Goal: Information Seeking & Learning: Learn about a topic

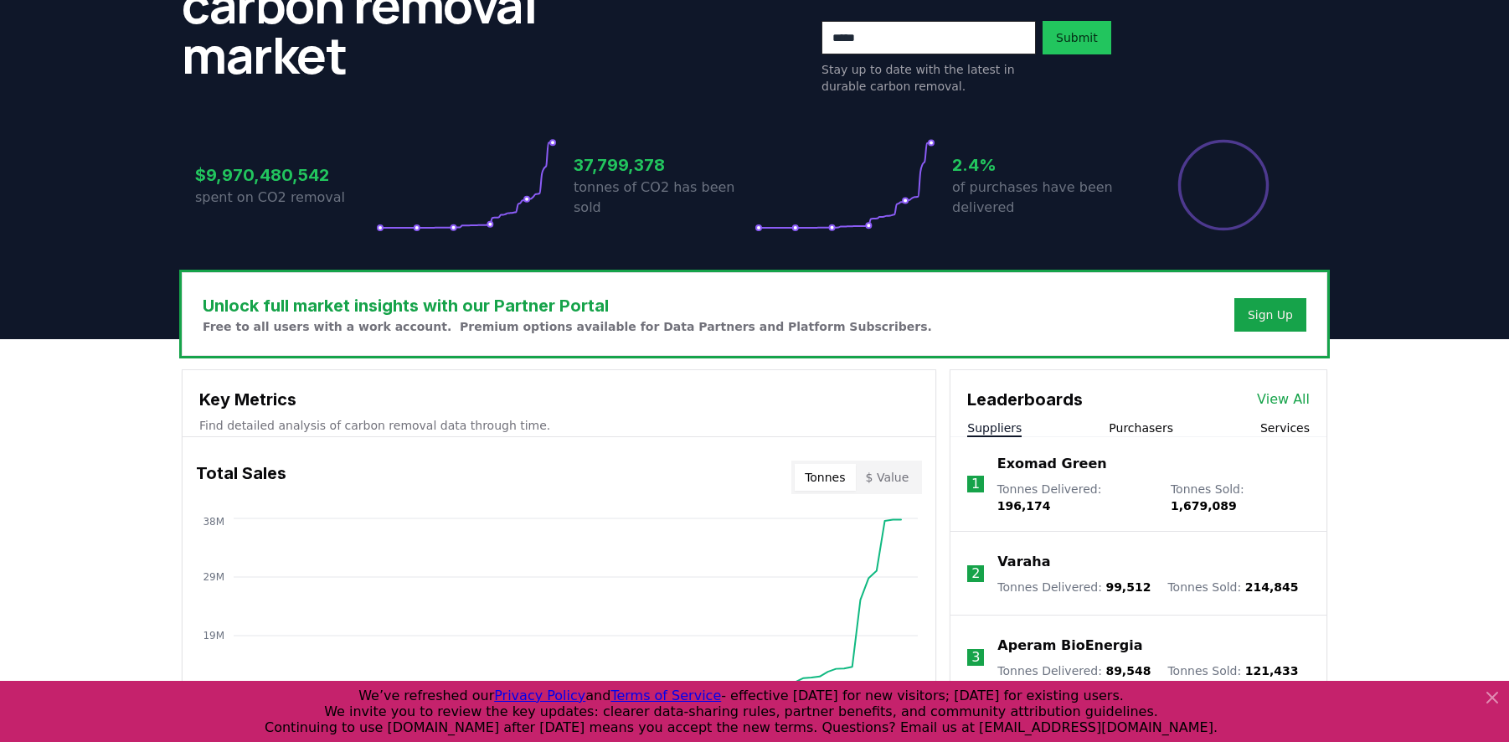
scroll to position [357, 0]
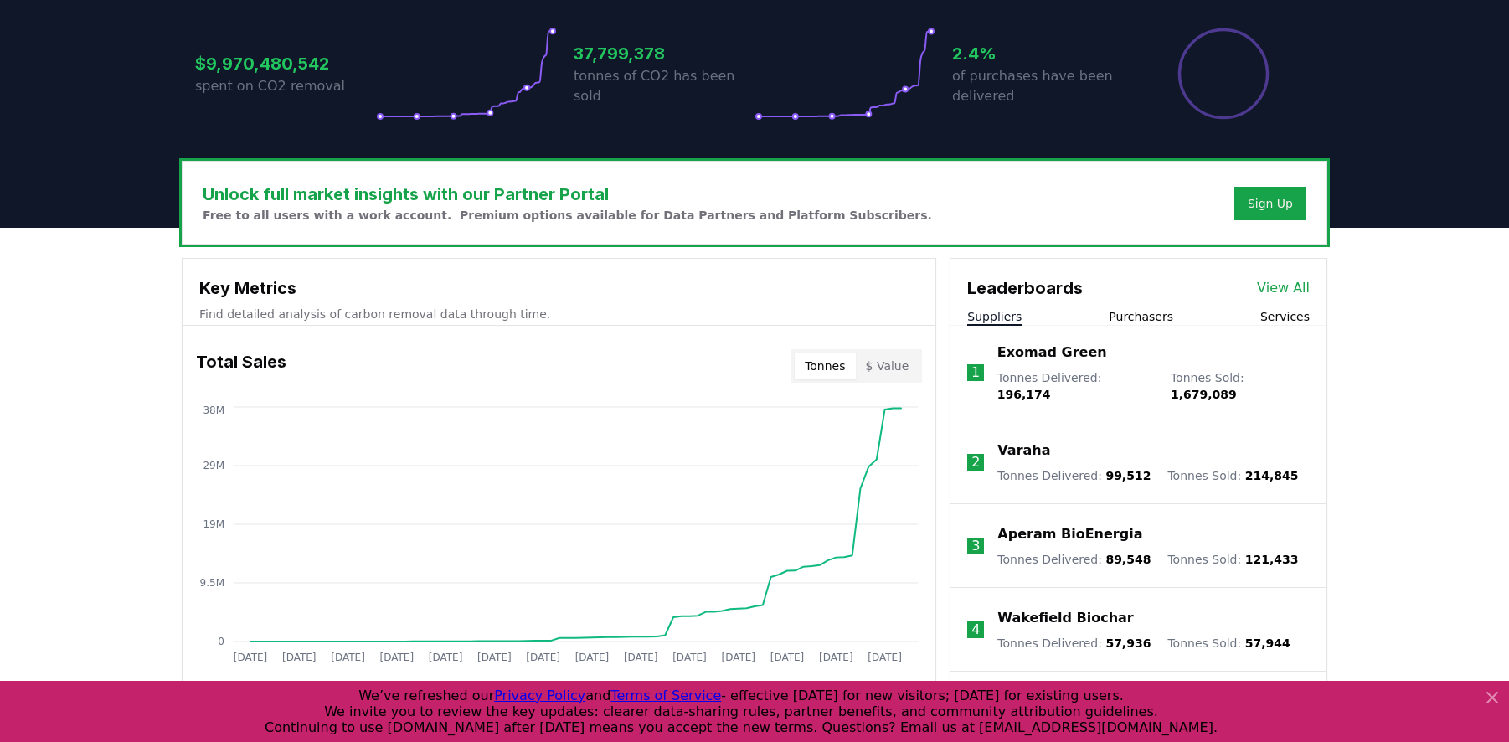
click at [1290, 284] on link "View All" at bounding box center [1283, 288] width 53 height 20
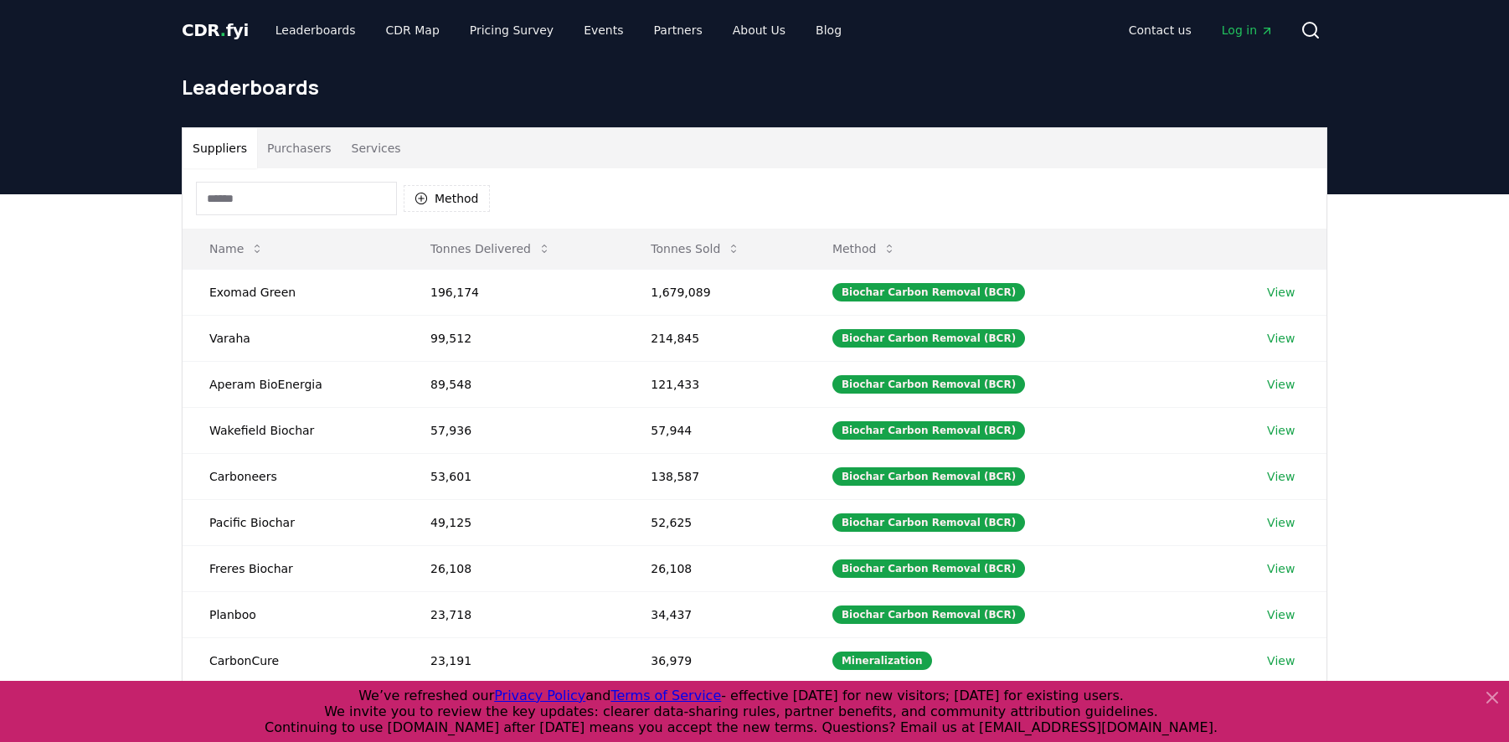
click at [291, 149] on button "Purchasers" at bounding box center [299, 148] width 85 height 40
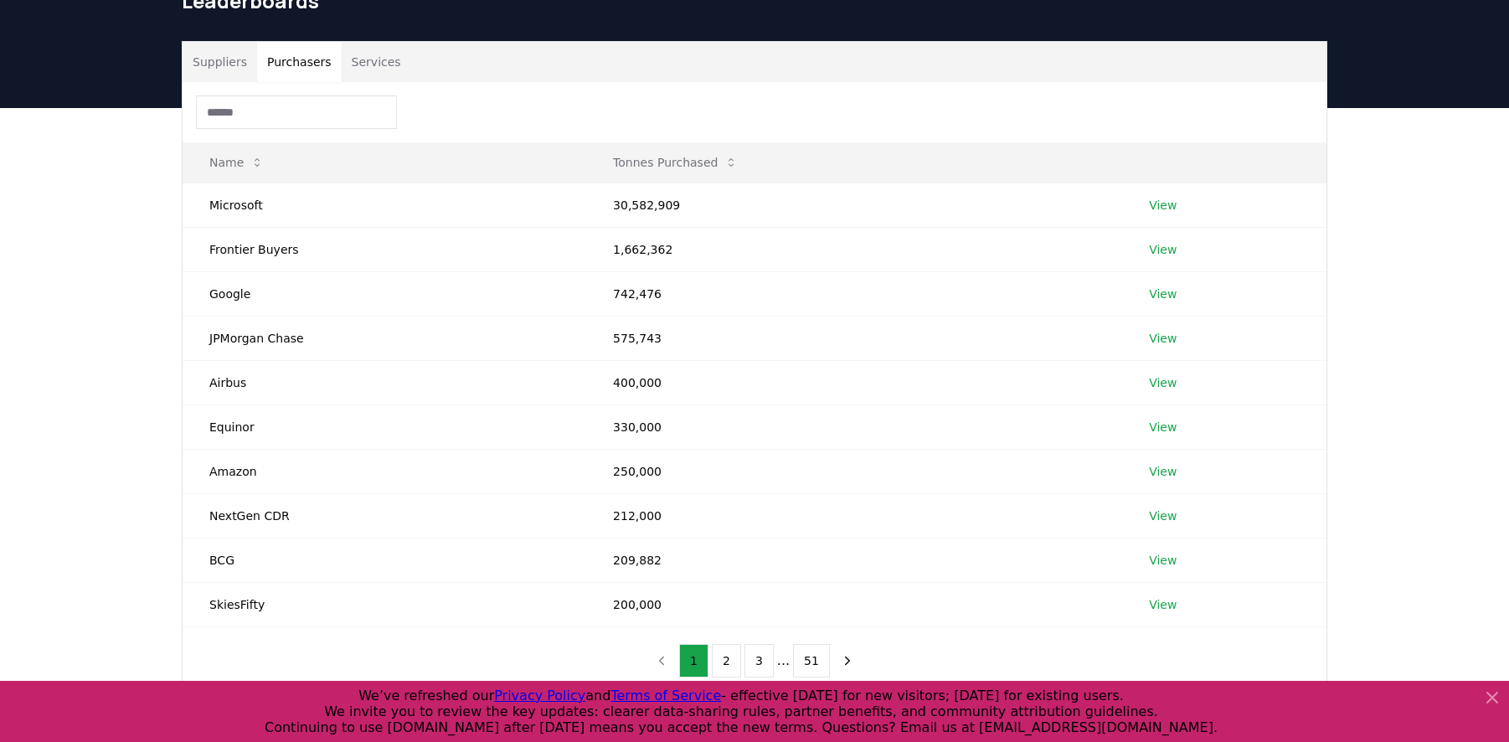
scroll to position [106, 0]
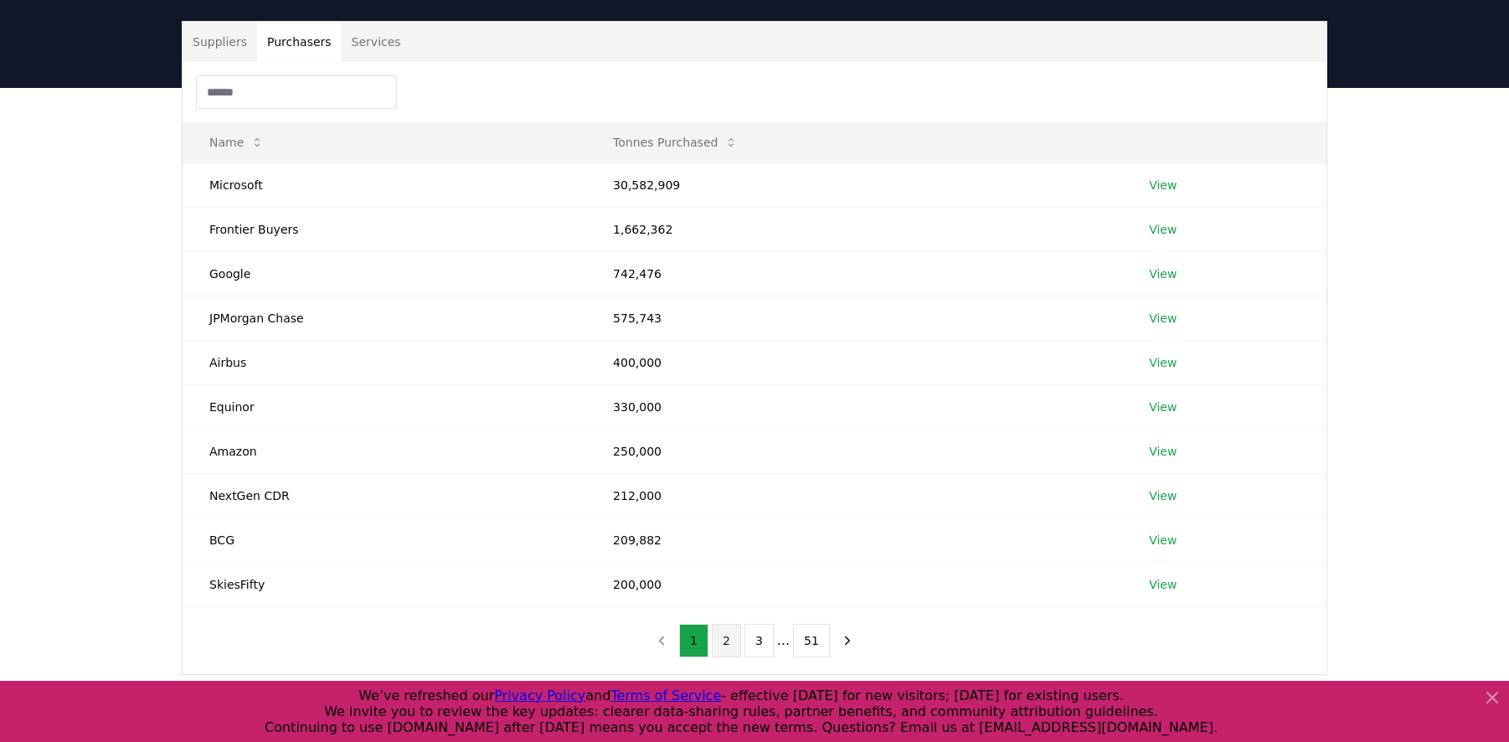
click at [719, 642] on button "2" at bounding box center [726, 640] width 29 height 33
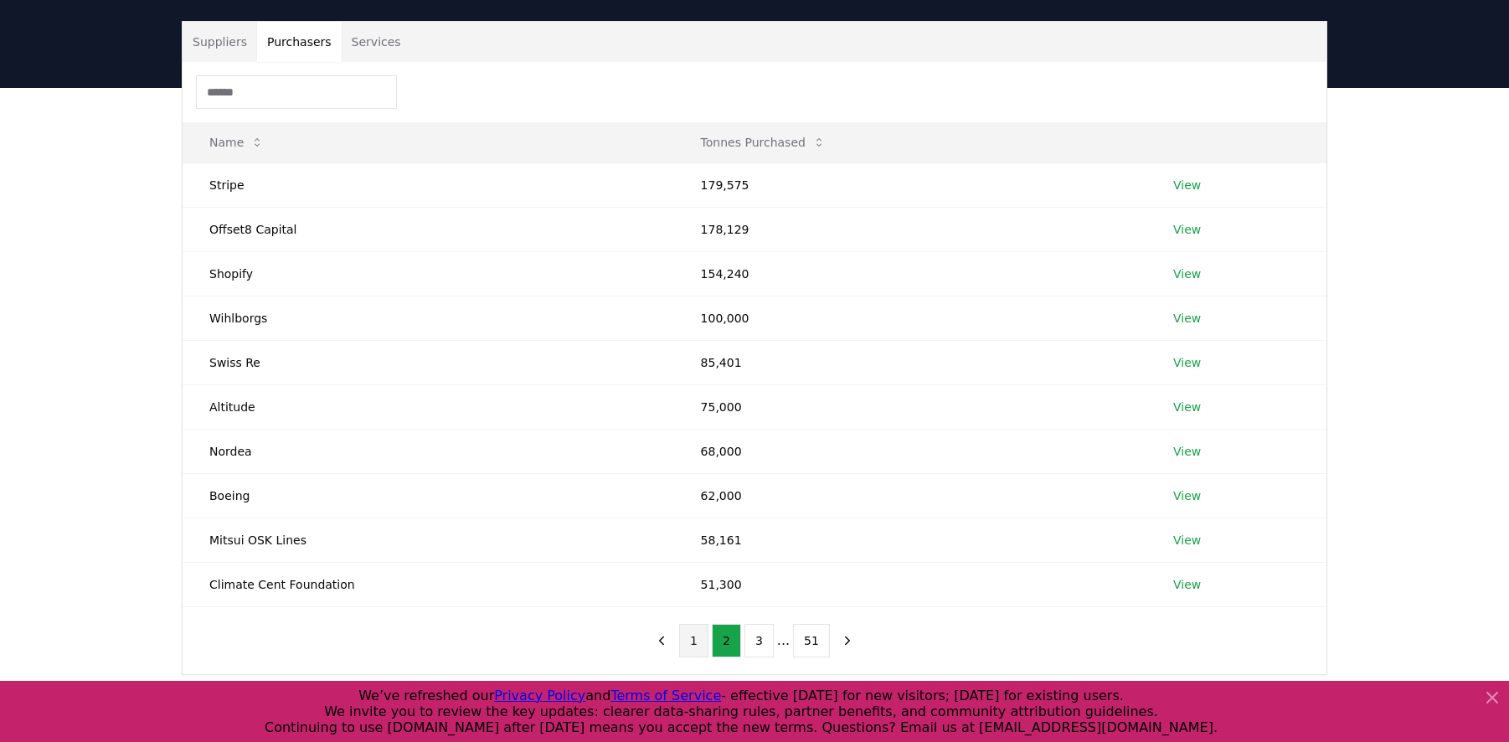
click at [693, 647] on button "1" at bounding box center [693, 640] width 29 height 33
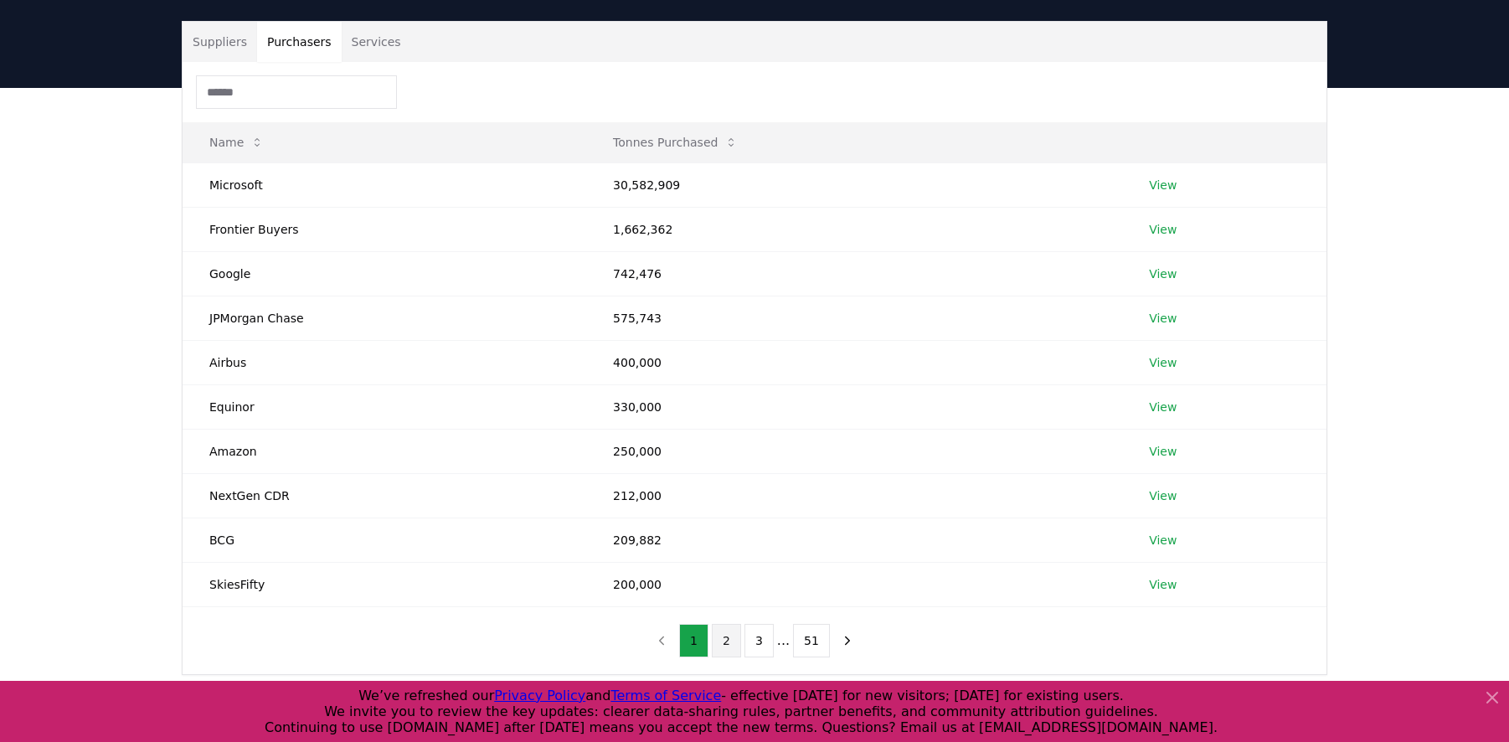
click at [719, 648] on button "2" at bounding box center [726, 640] width 29 height 33
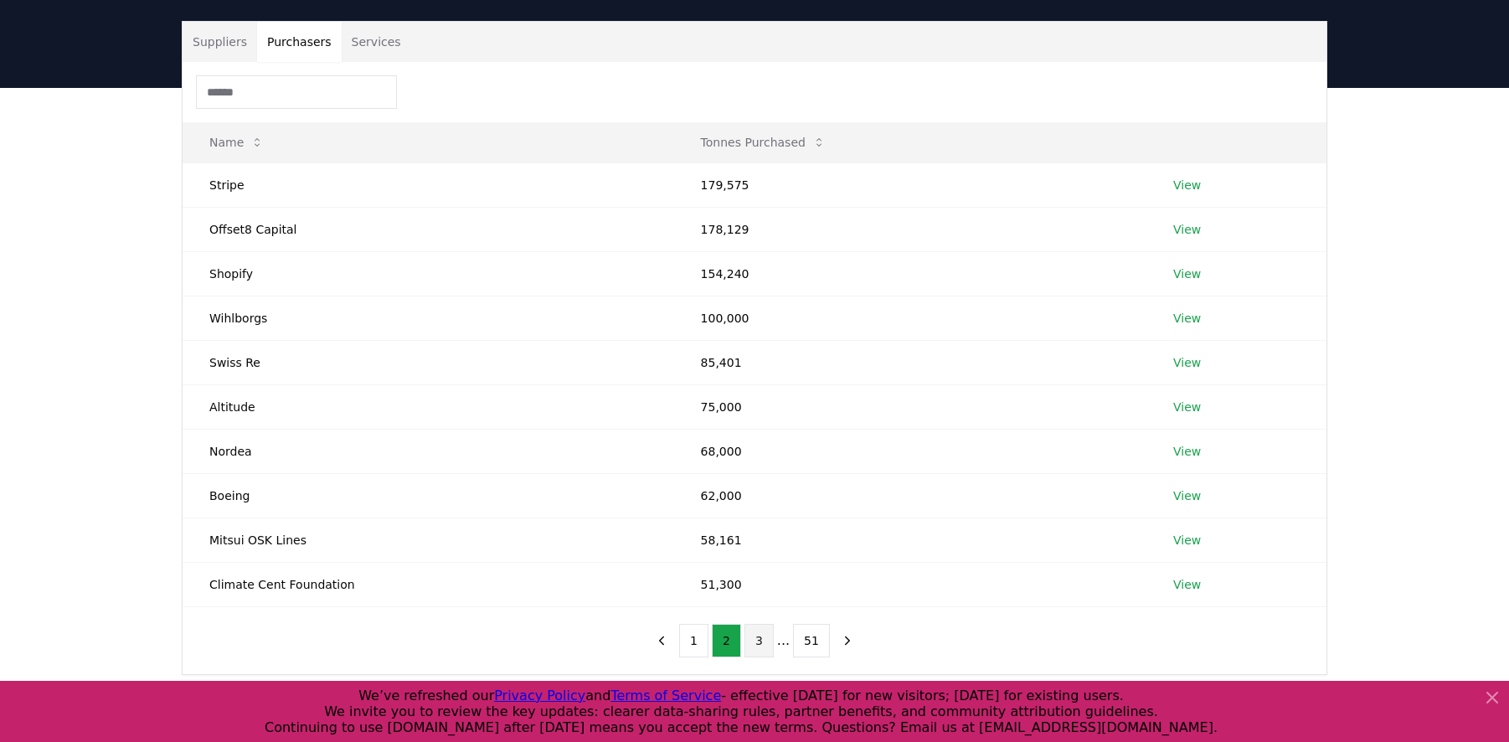
click at [764, 641] on button "3" at bounding box center [759, 640] width 29 height 33
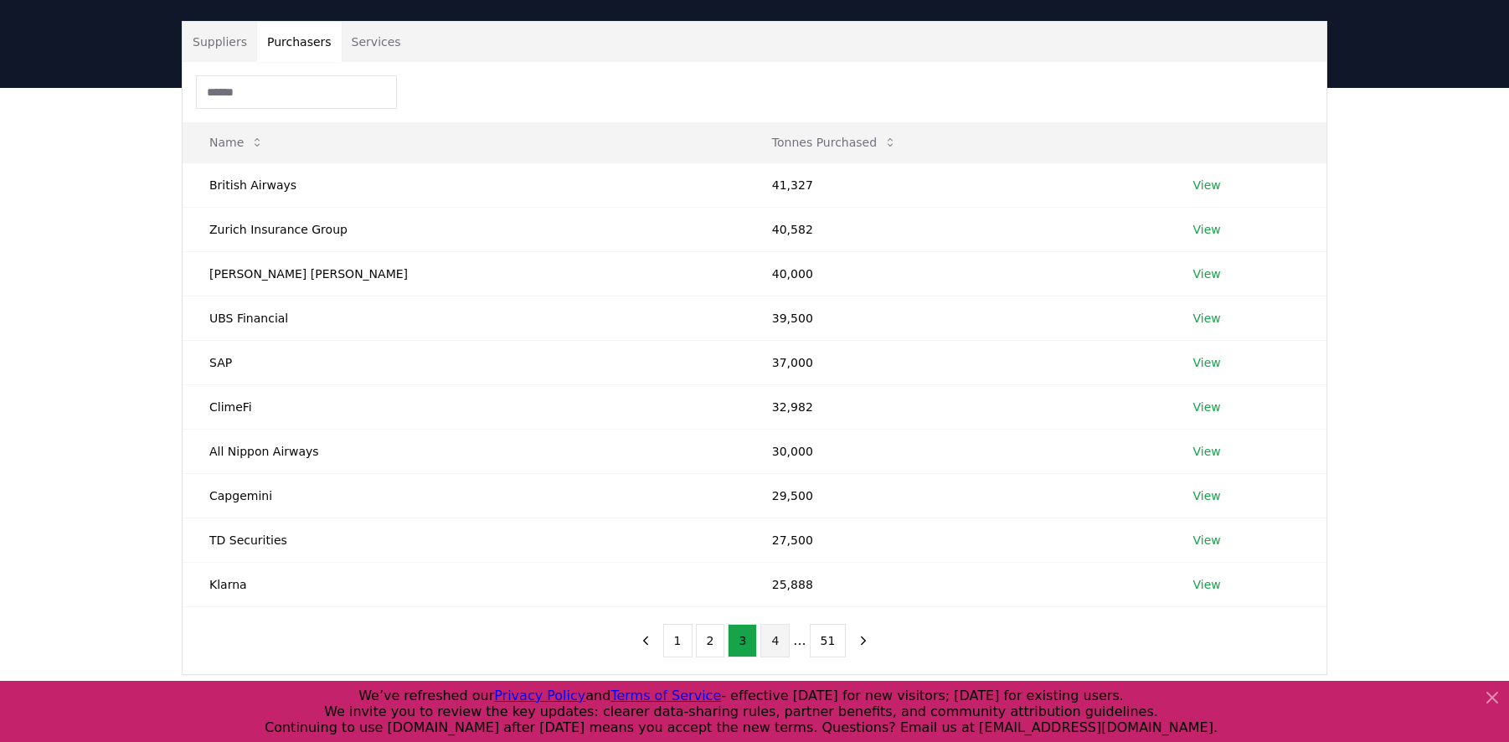
click at [770, 644] on button "4" at bounding box center [774, 640] width 29 height 33
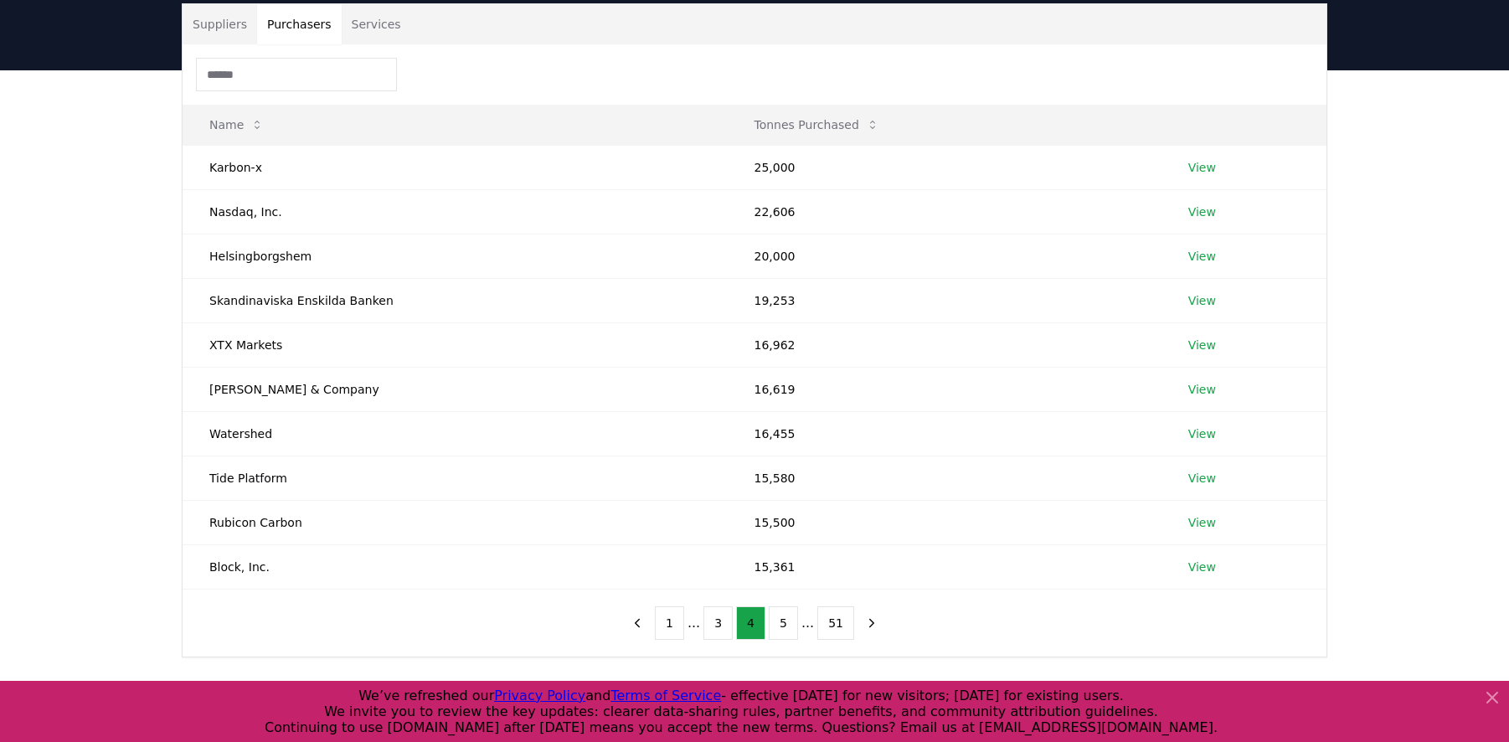
scroll to position [0, 0]
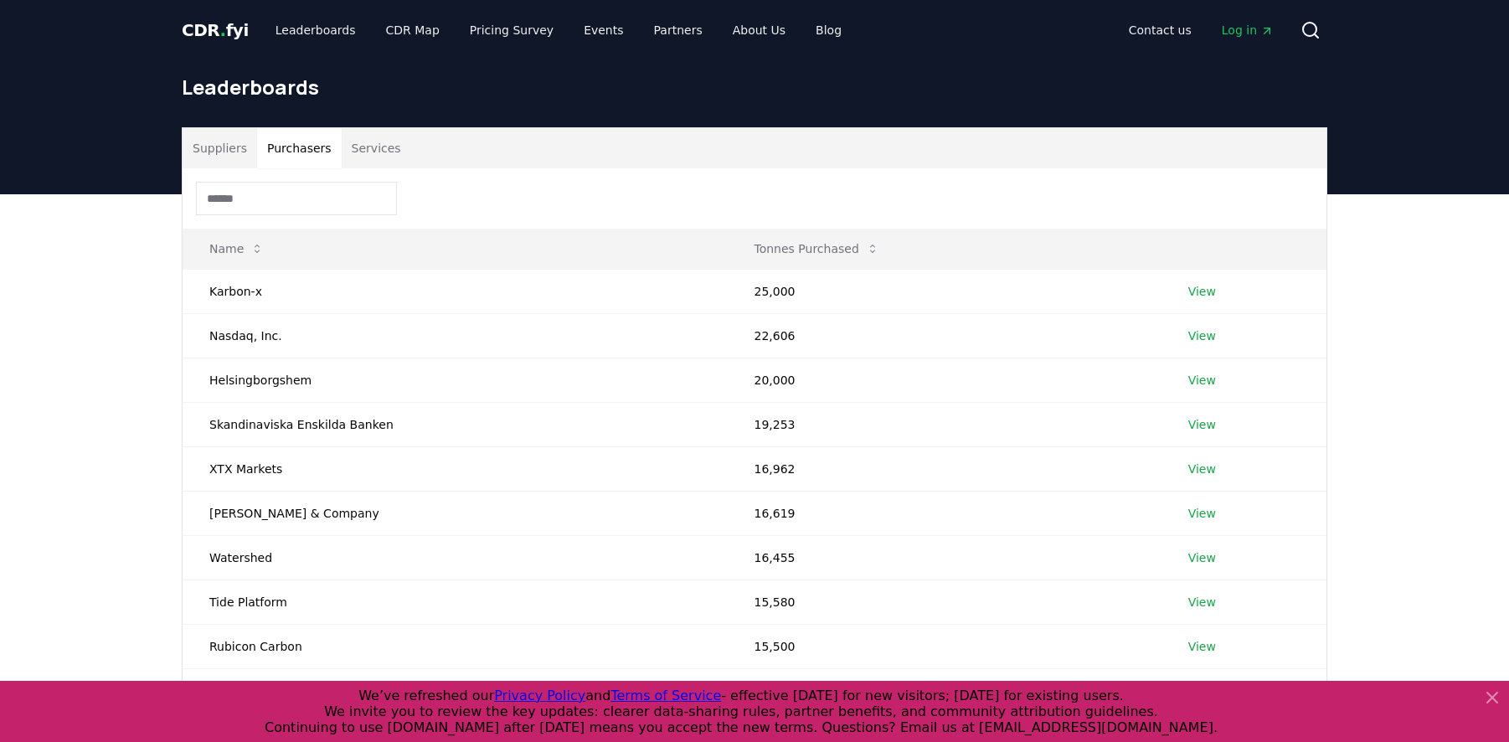
drag, startPoint x: 85, startPoint y: 314, endPoint x: 124, endPoint y: 169, distance: 149.9
click at [85, 314] on div "Suppliers Purchasers Services Name Tonnes Purchased Karbon-x 25,000 View Nasdaq…" at bounding box center [754, 521] width 1509 height 654
